Goal: Task Accomplishment & Management: Use online tool/utility

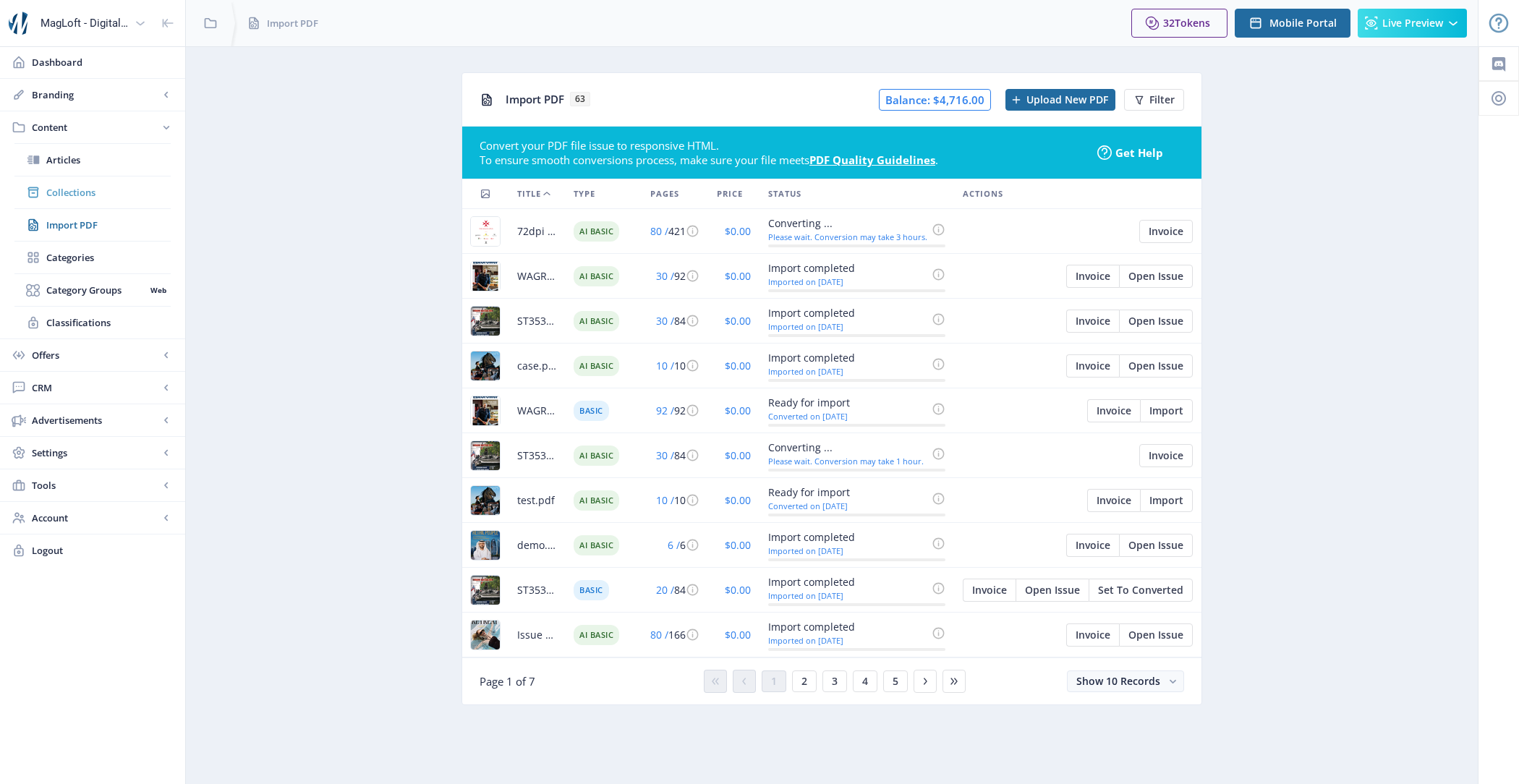
click at [77, 190] on span "Collections" at bounding box center [108, 192] width 124 height 14
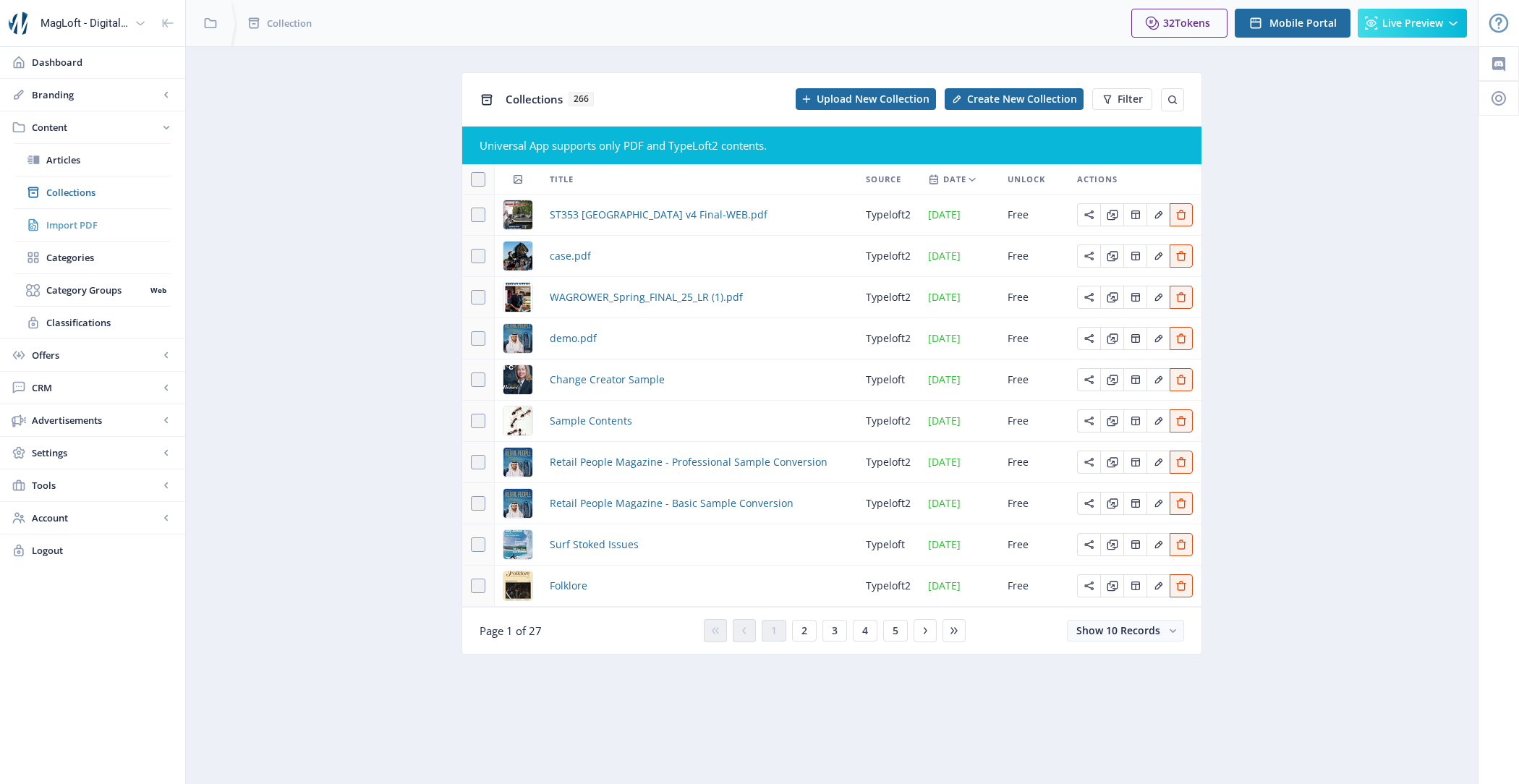
click at [91, 226] on span "Import PDF" at bounding box center [108, 224] width 124 height 14
